Goal: Complete application form: Complete application form

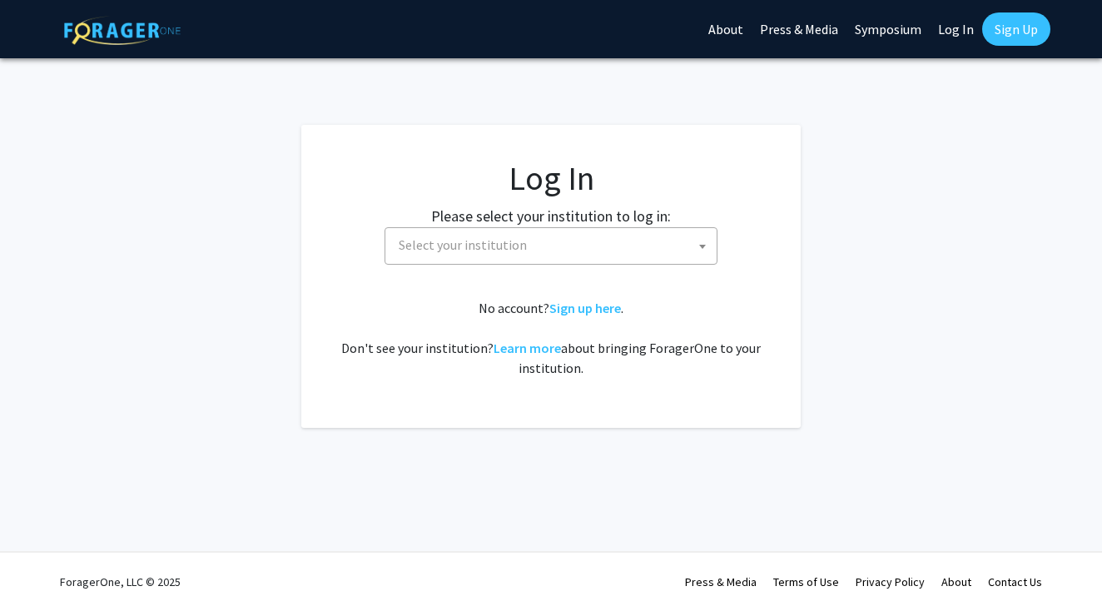
select select
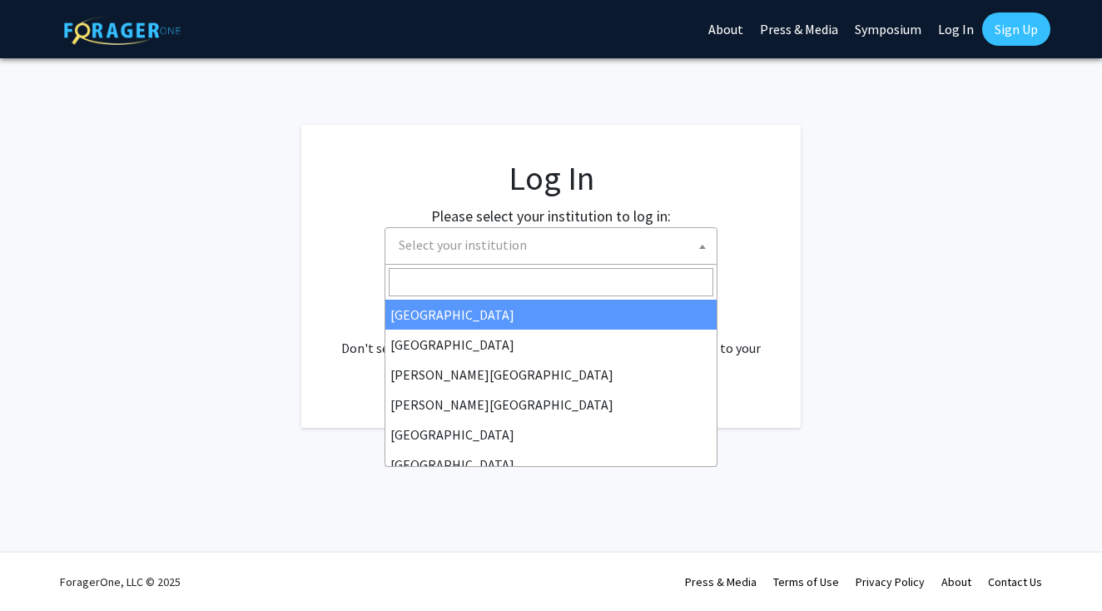
click at [588, 241] on span "Select your institution" at bounding box center [554, 245] width 325 height 34
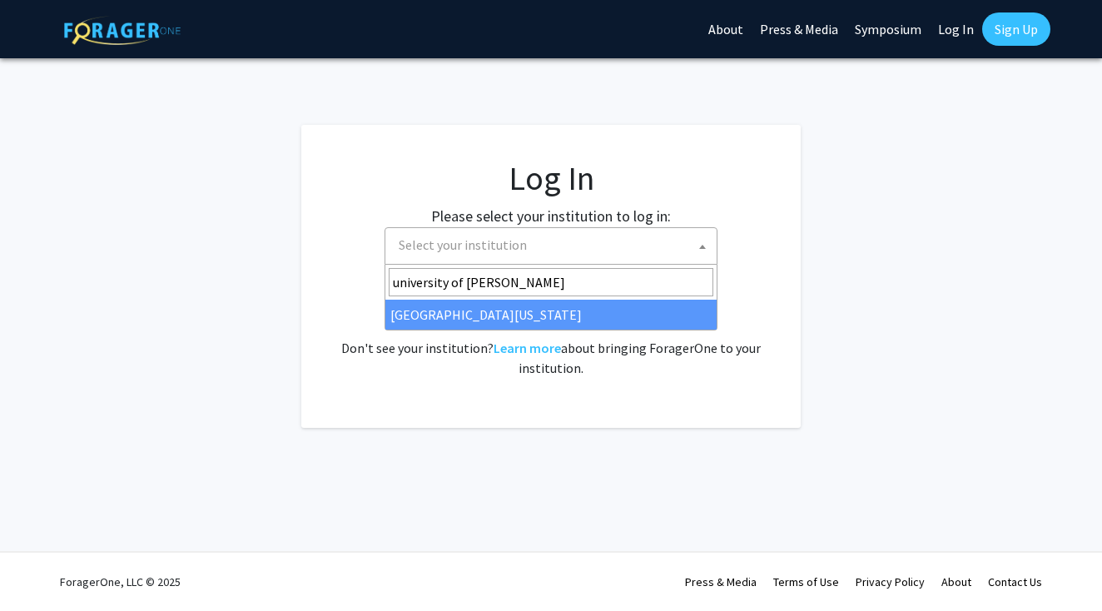
type input "university of [PERSON_NAME]"
select select "13"
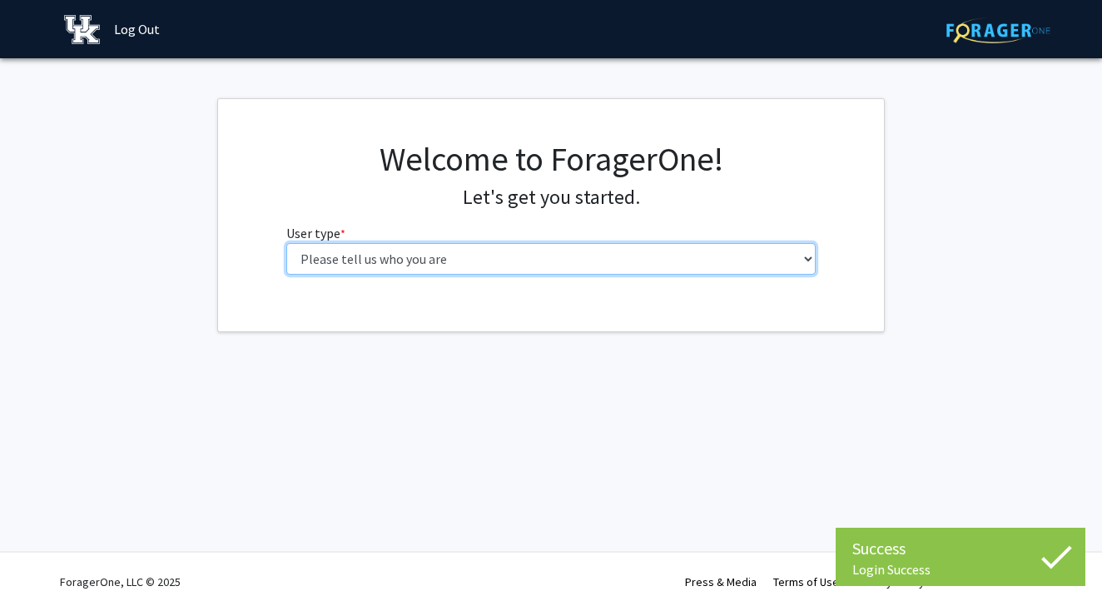
select select "1: undergrad"
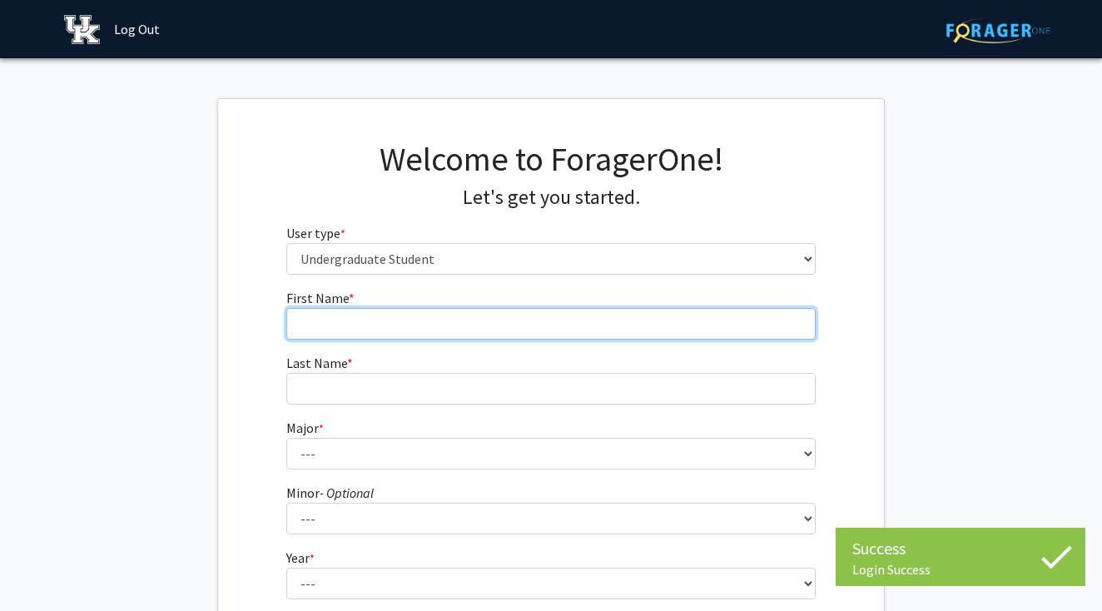
click at [608, 315] on input "First Name * required" at bounding box center [551, 324] width 530 height 32
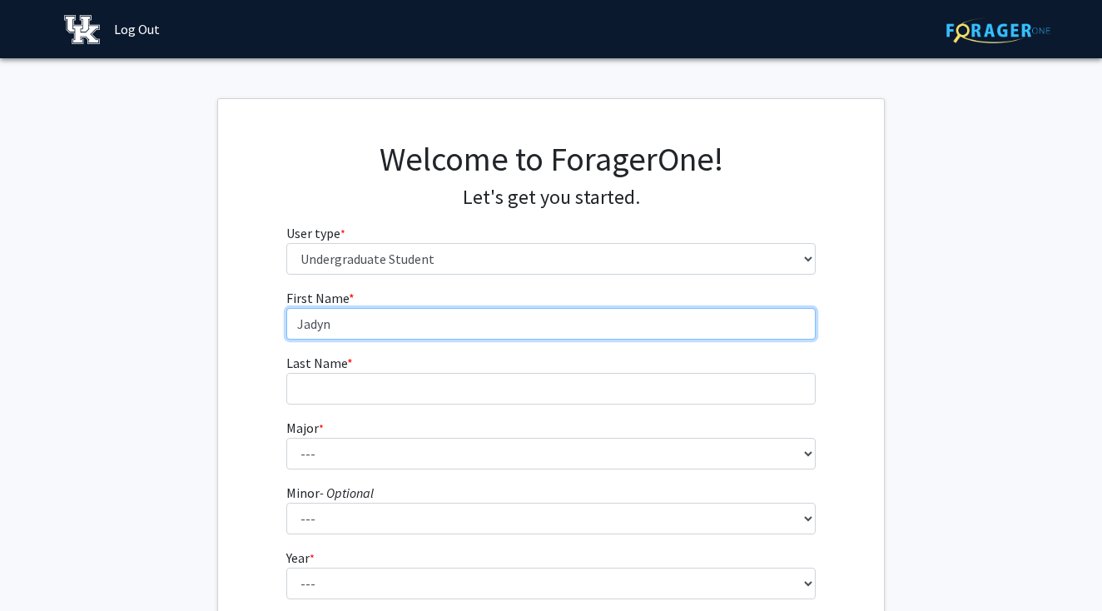
type input "Jadyn"
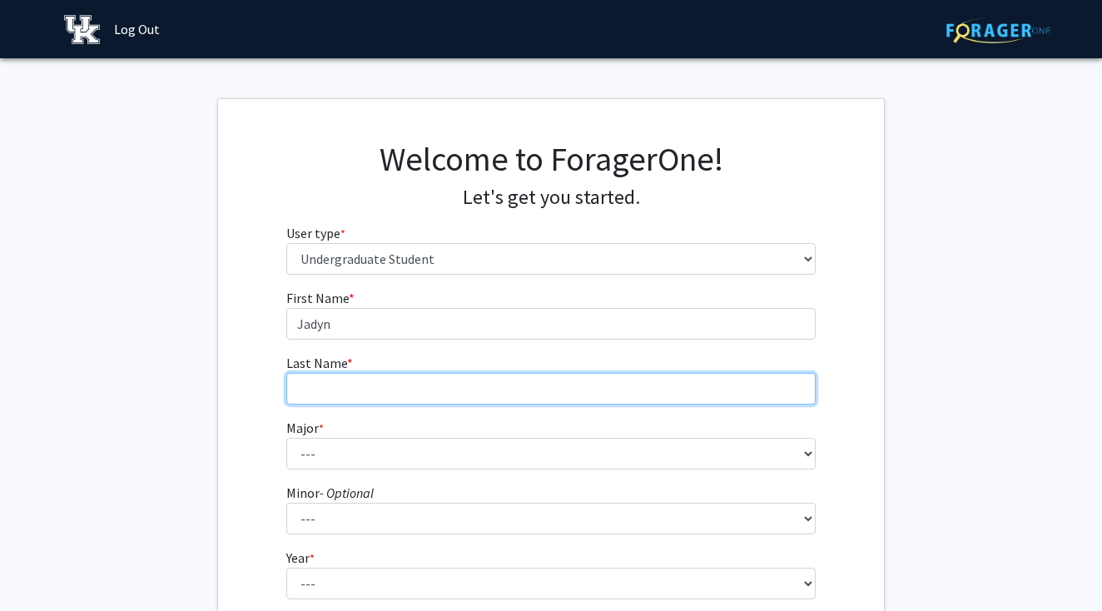
click at [501, 388] on input "Last Name * required" at bounding box center [551, 389] width 530 height 32
type input "Rupnow"
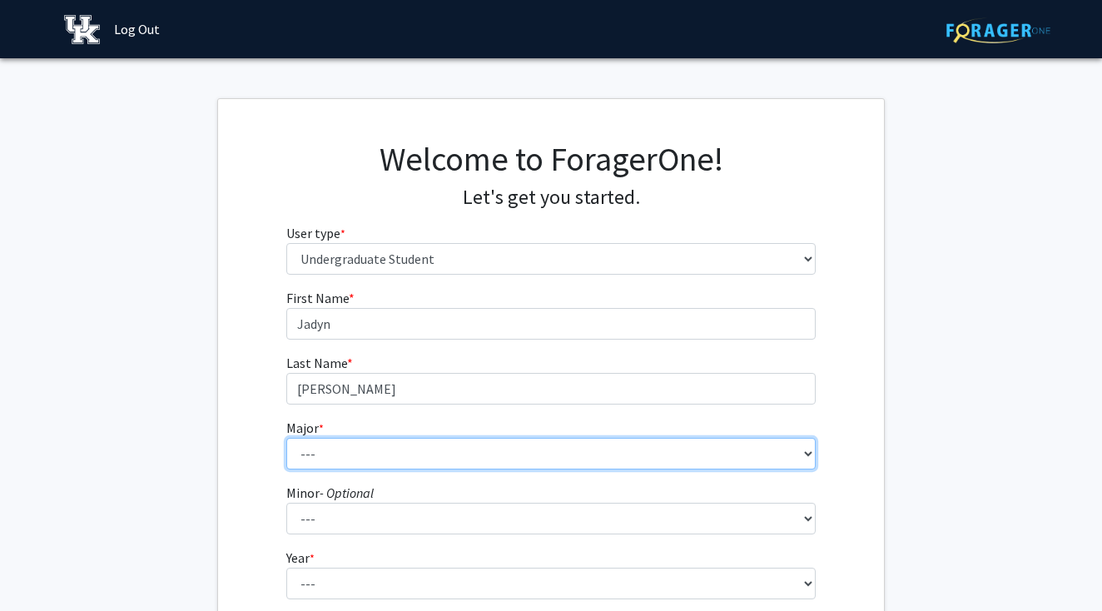
select select "7: 844"
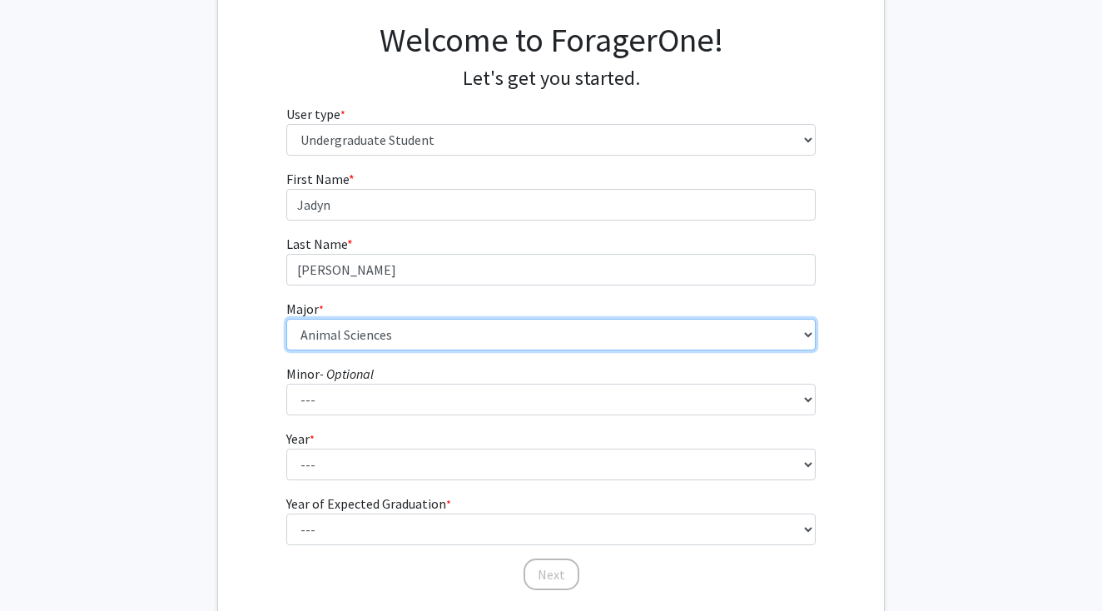
scroll to position [141, 0]
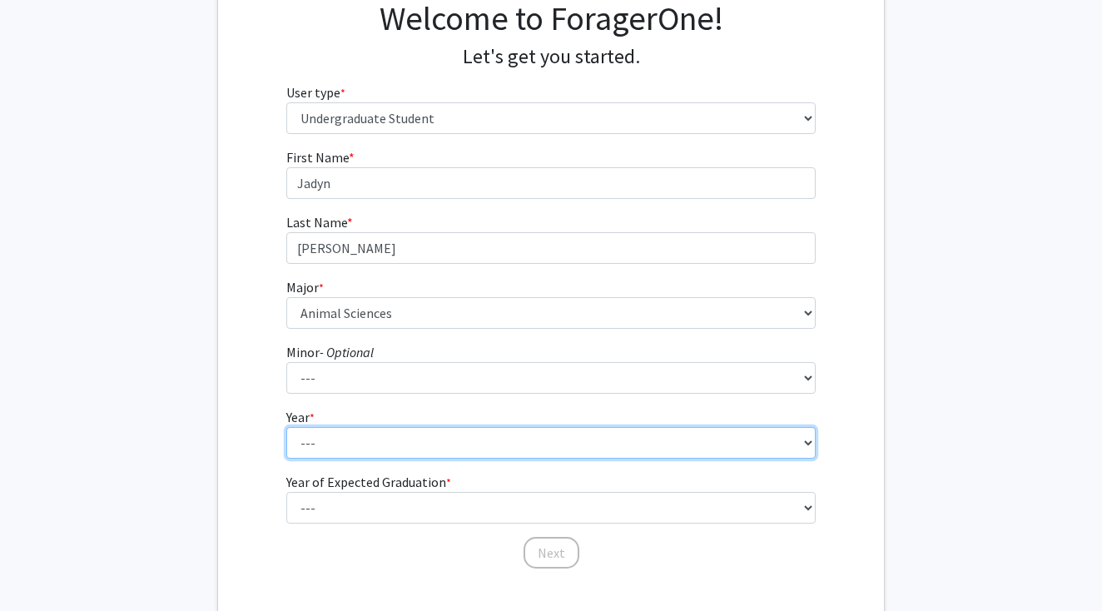
select select "4: senior"
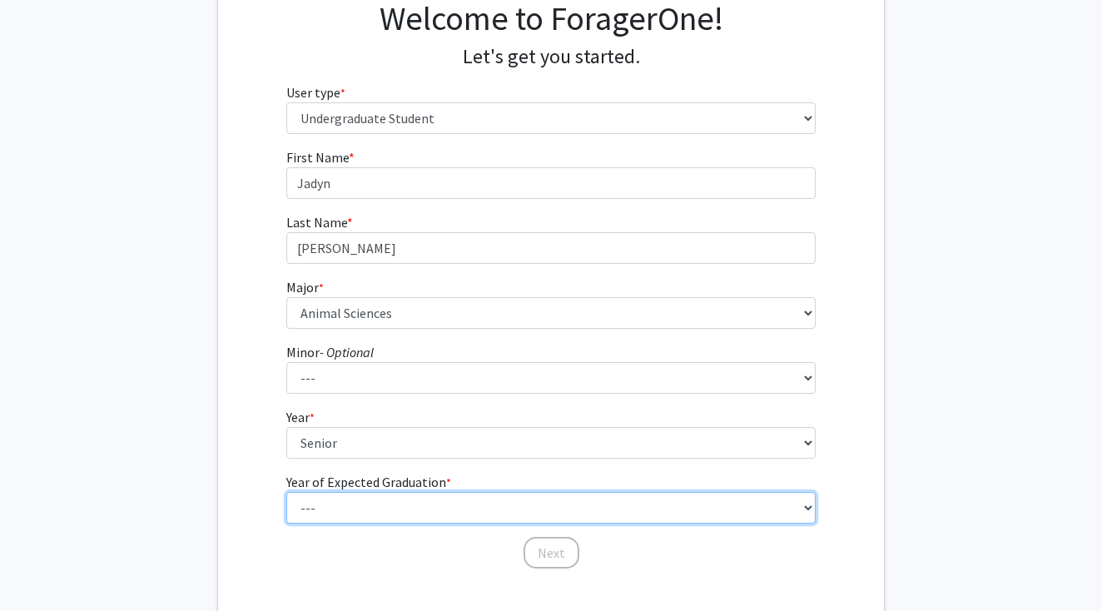
select select "3: 2027"
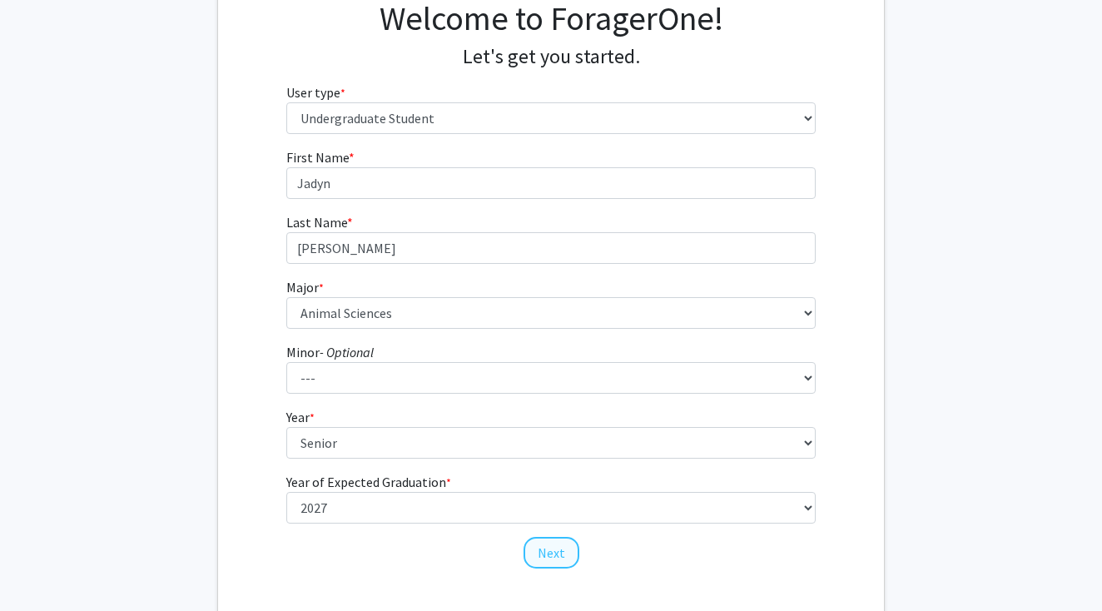
click at [541, 556] on button "Next" at bounding box center [552, 553] width 56 height 32
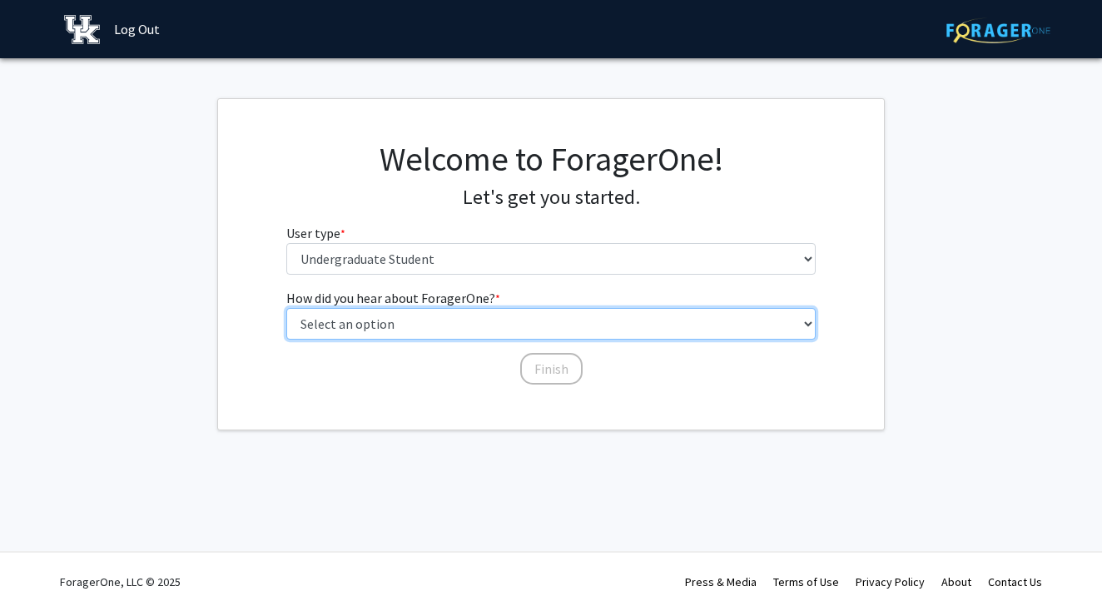
select select "3: university_website"
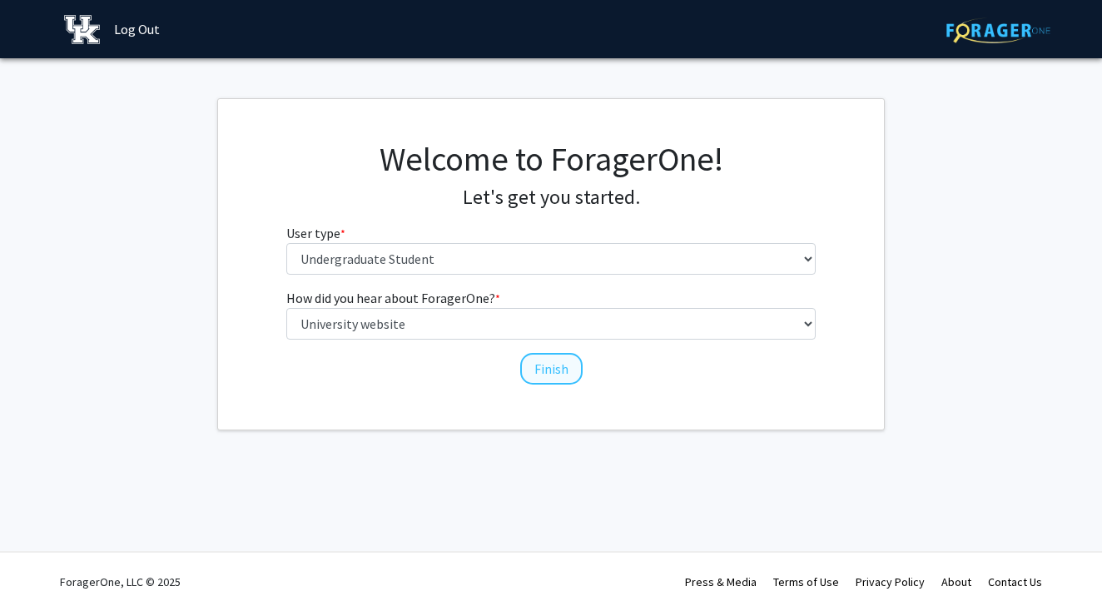
click at [541, 370] on button "Finish" at bounding box center [551, 369] width 62 height 32
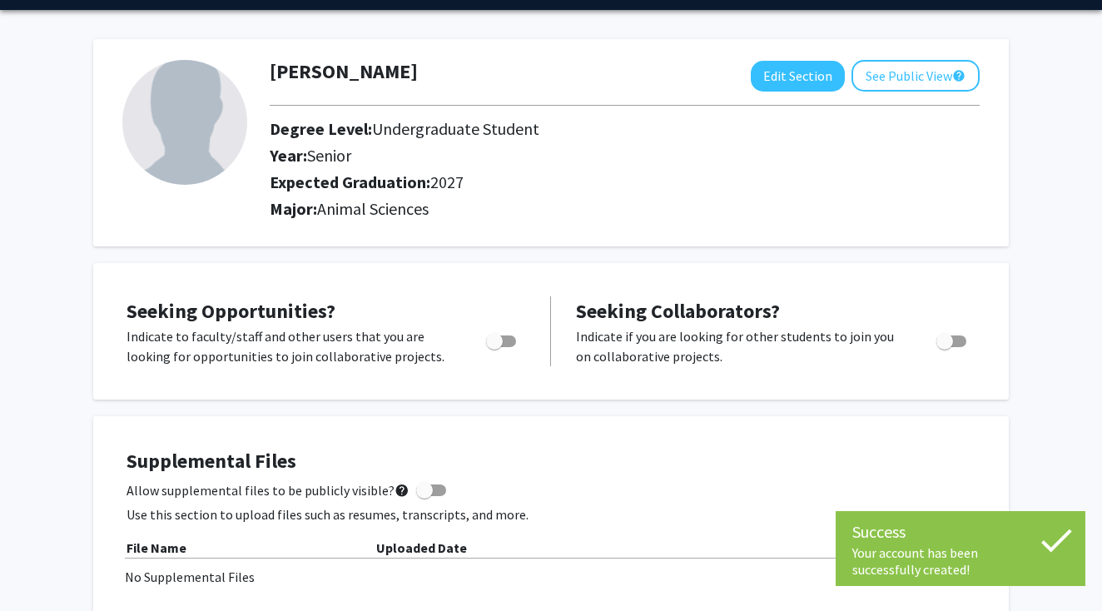
scroll to position [52, 0]
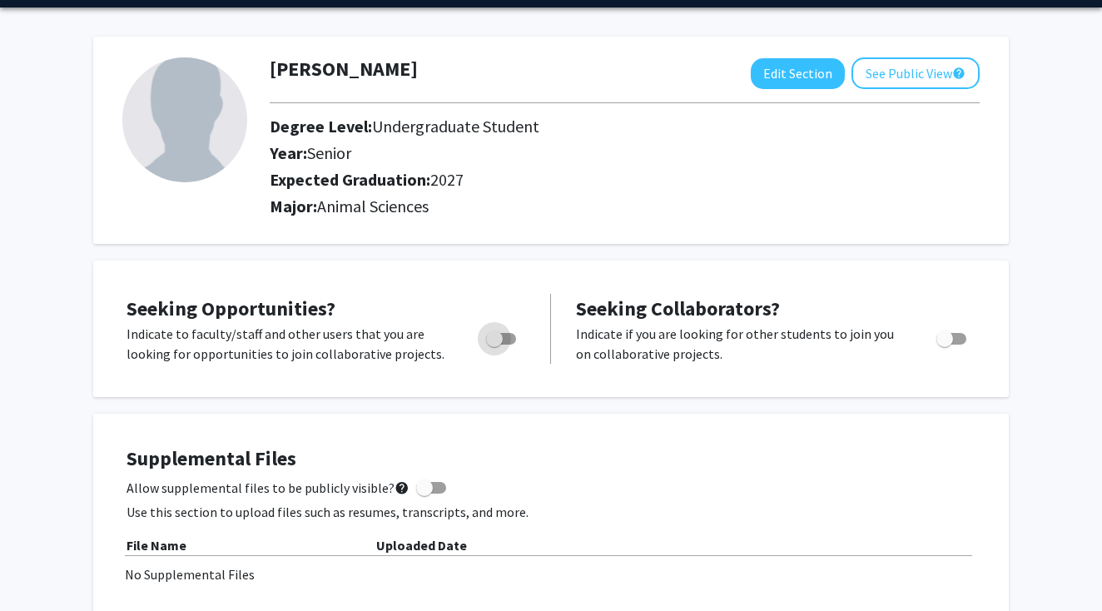
click at [498, 349] on label "Toggle" at bounding box center [498, 339] width 37 height 20
click at [495, 346] on input "Are you actively seeking opportunities?" at bounding box center [494, 345] width 1 height 1
checkbox input "true"
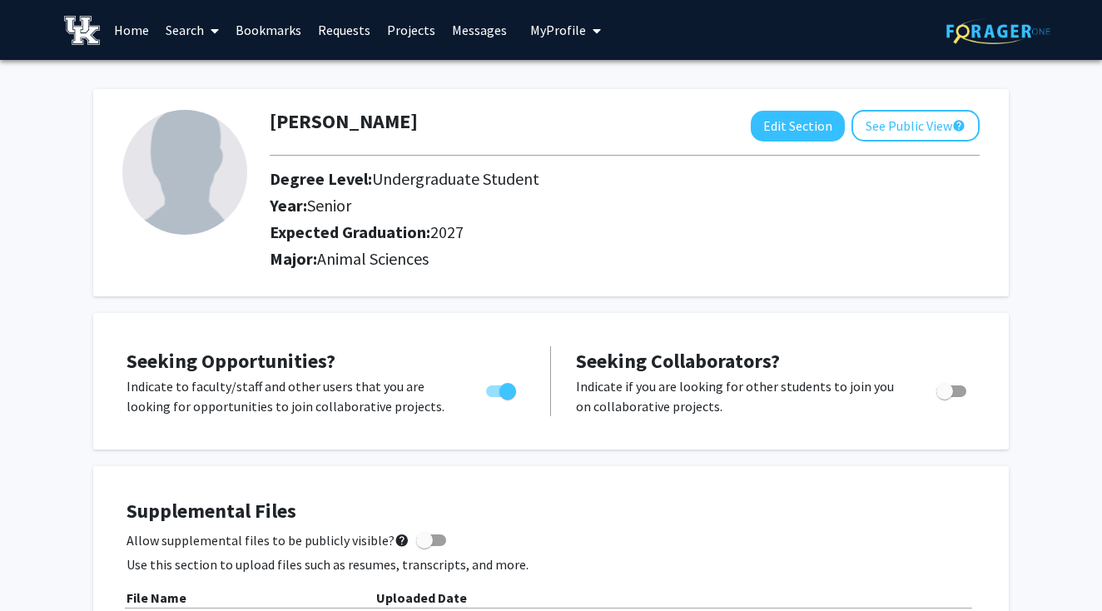
scroll to position [0, 0]
click at [214, 37] on icon at bounding box center [215, 30] width 8 height 13
click at [397, 34] on link "Projects" at bounding box center [411, 30] width 65 height 58
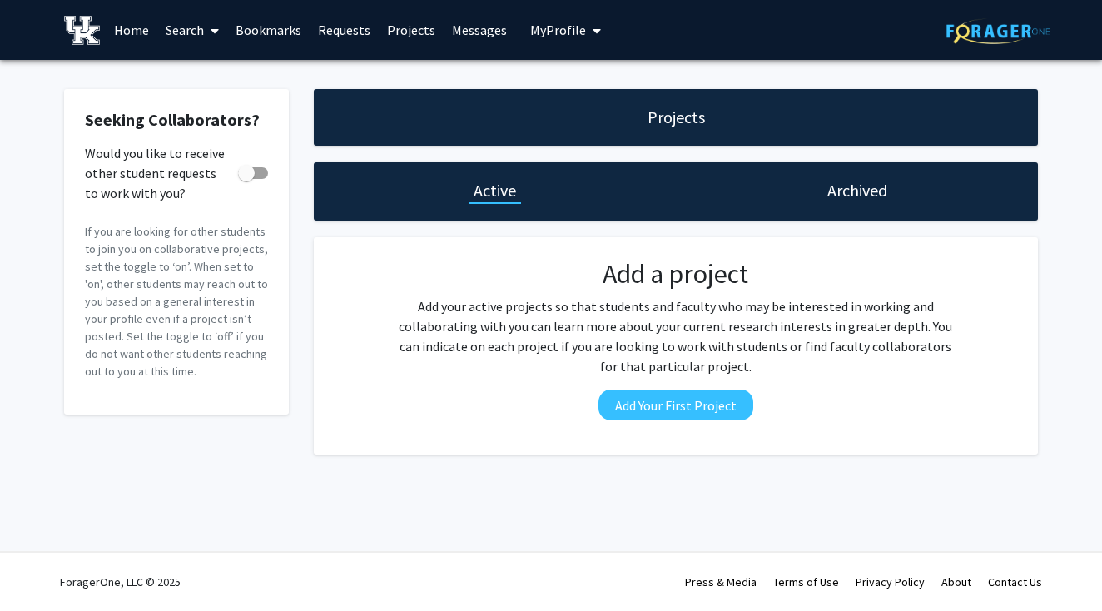
click at [145, 46] on link "Home" at bounding box center [132, 30] width 52 height 58
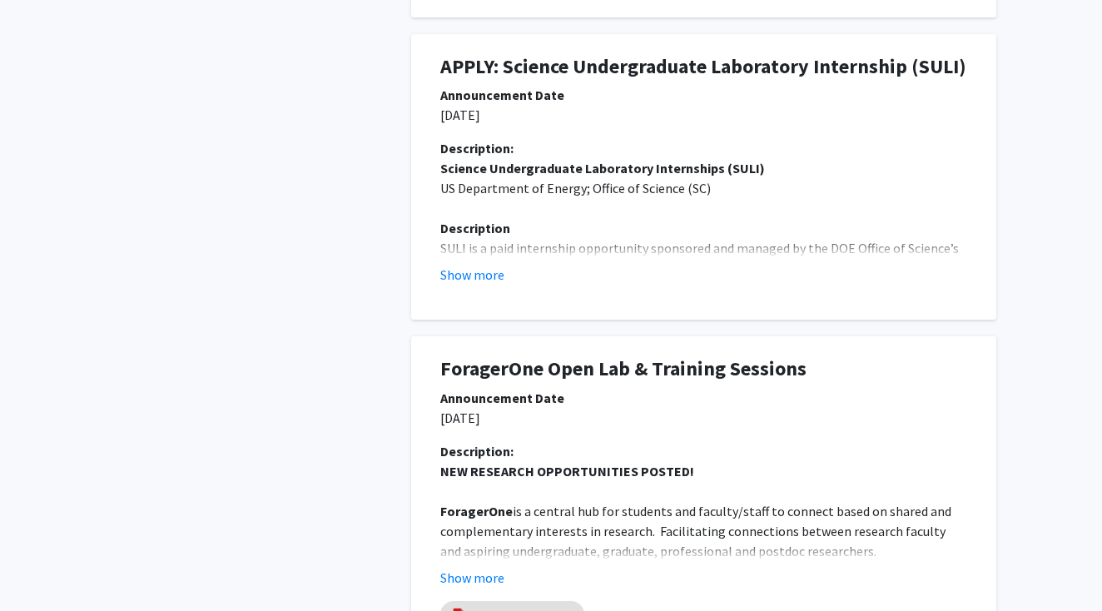
scroll to position [822, 0]
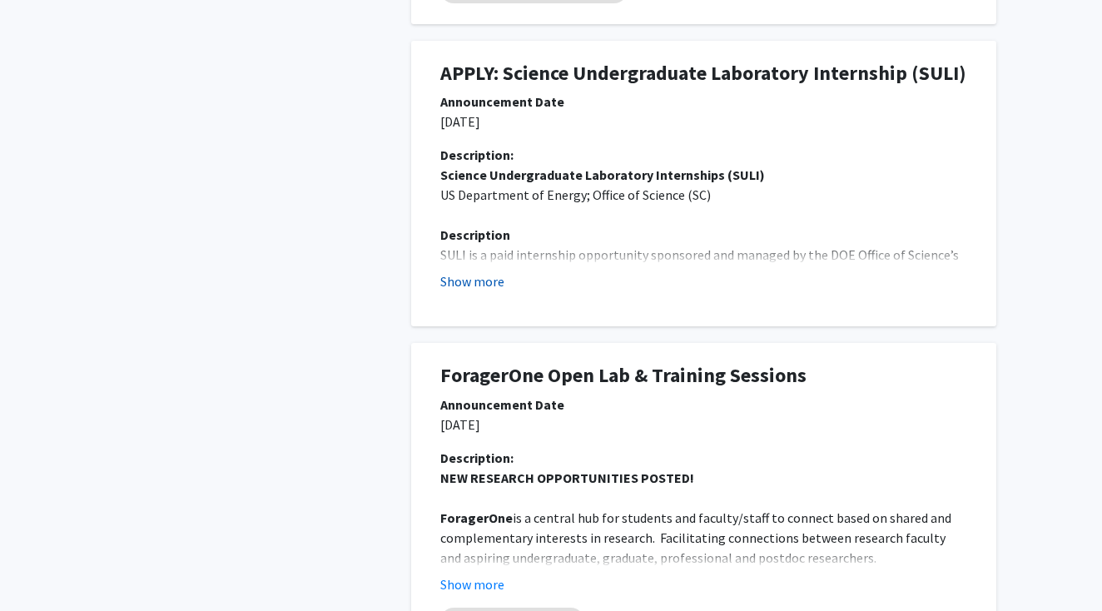
click at [471, 277] on button "Show more" at bounding box center [472, 281] width 64 height 20
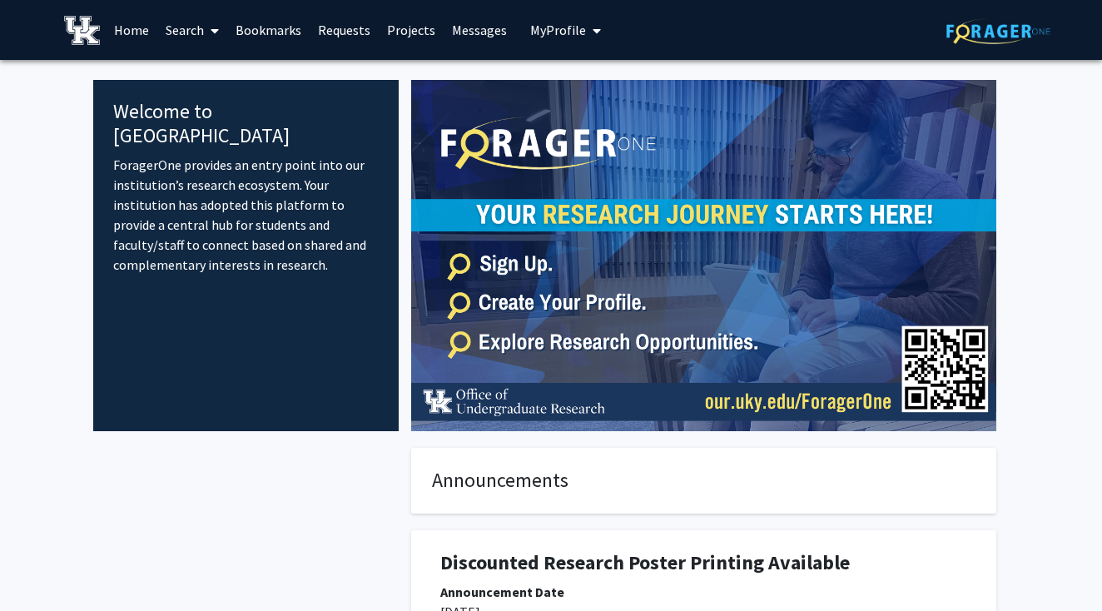
scroll to position [0, 0]
